Goal: Check status: Check status

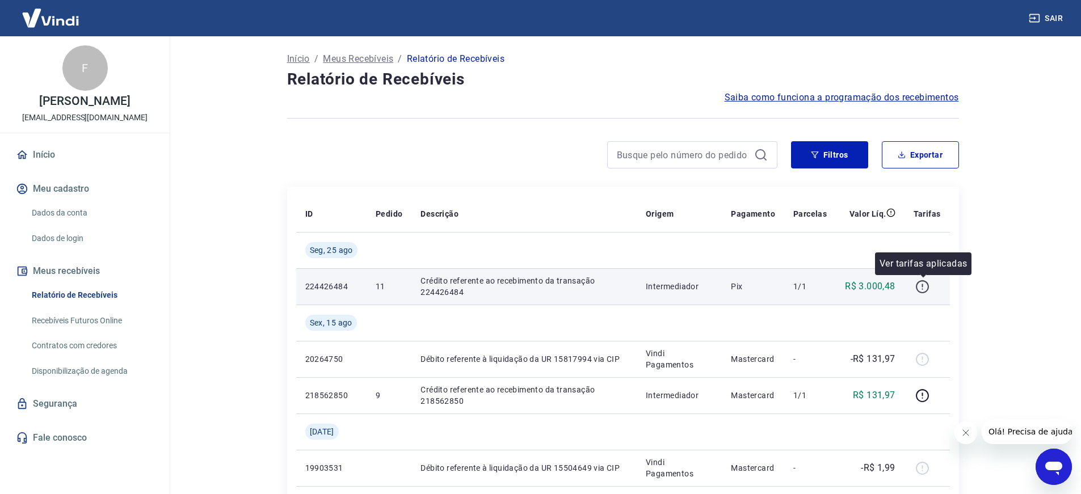
click at [926, 284] on icon "button" at bounding box center [922, 287] width 14 height 14
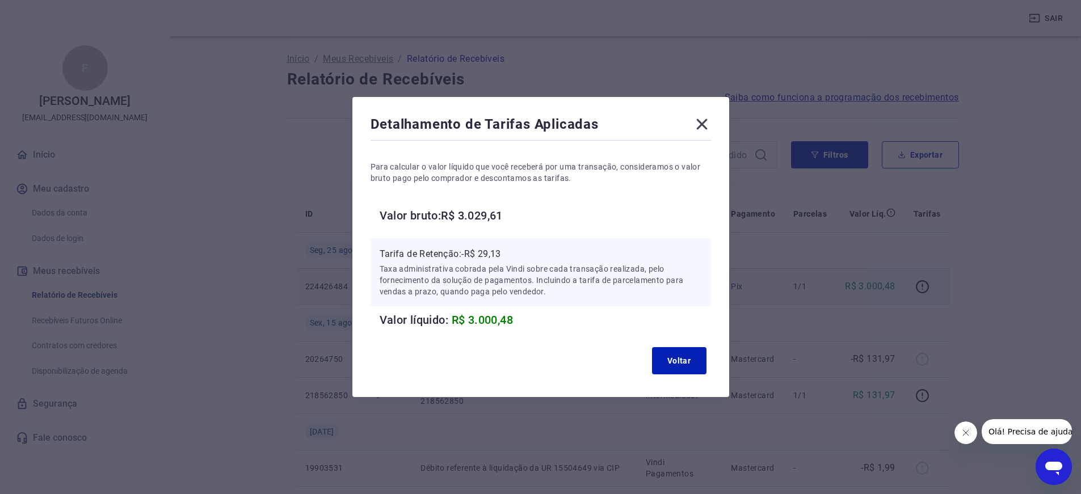
click at [710, 124] on icon at bounding box center [702, 124] width 18 height 18
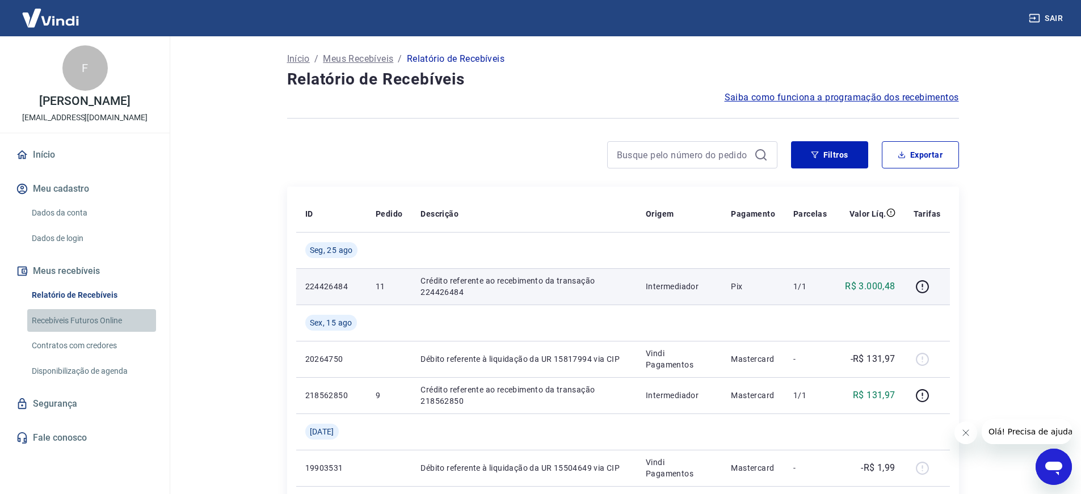
click at [91, 332] on link "Recebíveis Futuros Online" at bounding box center [91, 320] width 129 height 23
